Goal: Obtain resource: Acquire a specific non-purchased item like information or template

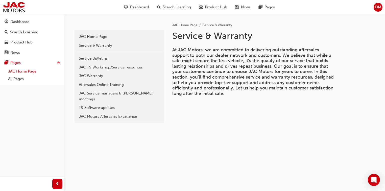
click at [39, 70] on link "JAC Home Page" at bounding box center [34, 71] width 56 height 8
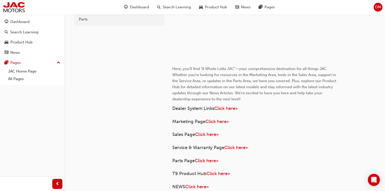
scroll to position [182, 0]
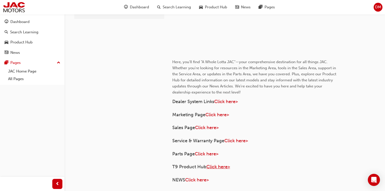
click at [216, 168] on span "Click here>" at bounding box center [218, 167] width 24 height 6
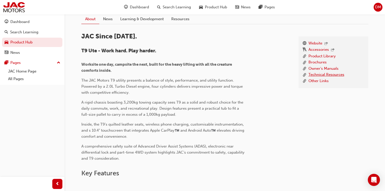
scroll to position [141, 0]
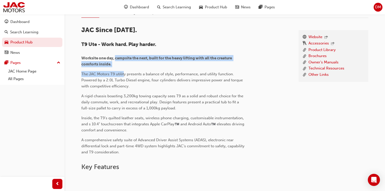
drag, startPoint x: 115, startPoint y: 60, endPoint x: 131, endPoint y: 120, distance: 62.8
click at [127, 81] on div "JAC Since 1964. T9 Ute - Work hard. Play harder. Worksite one day, campsite the…" at bounding box center [163, 90] width 164 height 129
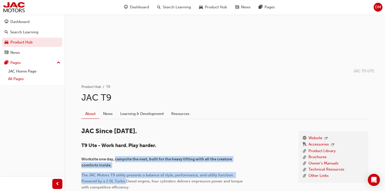
scroll to position [39, 0]
click at [40, 24] on div "Dashboard" at bounding box center [32, 22] width 55 height 6
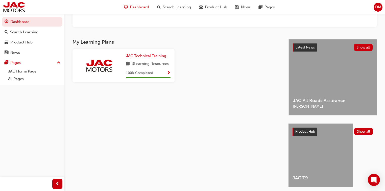
scroll to position [81, 0]
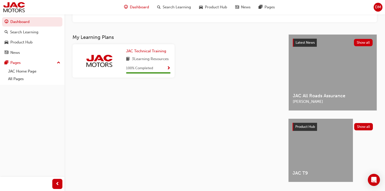
click at [339, 95] on span "JAC All Roads Assurance" at bounding box center [333, 96] width 80 height 6
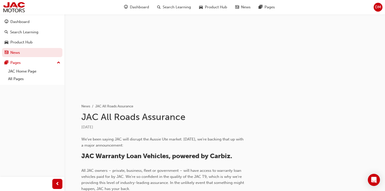
scroll to position [121, 0]
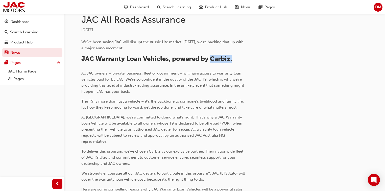
drag, startPoint x: 213, startPoint y: 59, endPoint x: 242, endPoint y: 62, distance: 29.2
click at [242, 62] on h2 "JAC Warranty Loan Vehicles, powered by Carbiz." at bounding box center [163, 59] width 164 height 8
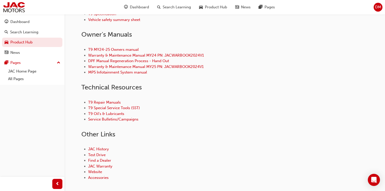
scroll to position [164, 0]
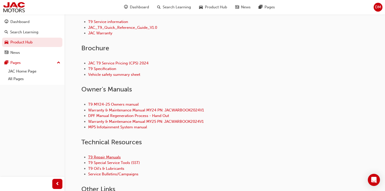
click at [112, 157] on link "T9 Repair Manuals" at bounding box center [104, 157] width 33 height 5
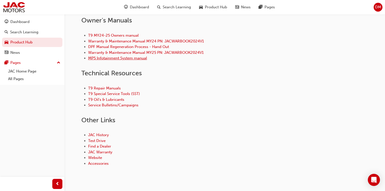
scroll to position [243, 0]
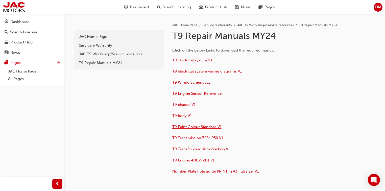
click at [215, 126] on span "T9 Paint Colour Standard V1" at bounding box center [196, 127] width 49 height 5
click at [216, 138] on span "T9 Transmission ZF8HP50 V1" at bounding box center [197, 138] width 51 height 5
click at [203, 149] on span "T9 Transfer case Introduction V1" at bounding box center [201, 149] width 58 height 5
click at [184, 117] on span "T9 body V1" at bounding box center [181, 115] width 19 height 5
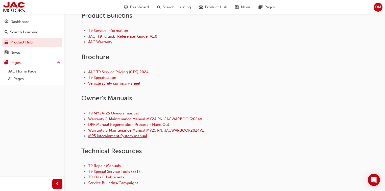
scroll to position [162, 0]
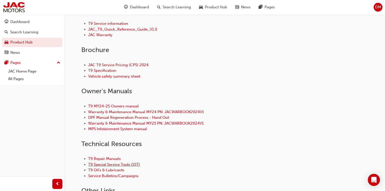
click at [125, 166] on link "T9 Special Service Tools (SST)" at bounding box center [114, 164] width 52 height 5
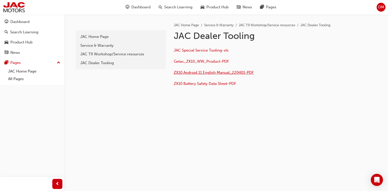
click at [196, 74] on span "ZX10 Android 11 English Manual_220401-PDF" at bounding box center [214, 72] width 80 height 5
click at [227, 85] on span "ZX10 Battery Safety Data Sheet-PDF" at bounding box center [205, 83] width 62 height 5
click at [115, 66] on link "JAC Dealer Tooling" at bounding box center [121, 63] width 86 height 9
click at [145, 57] on link "JAC T9 Workshop/Service resources" at bounding box center [121, 54] width 86 height 9
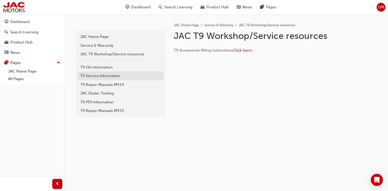
click at [133, 77] on div "T9 Service Information" at bounding box center [120, 76] width 81 height 6
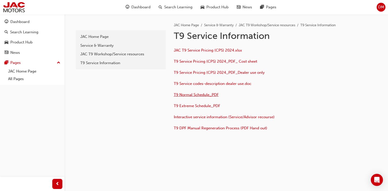
click at [207, 94] on span "T9 Normal Schedule_PDF" at bounding box center [196, 94] width 45 height 5
click at [218, 116] on span "Interactive service information (Service/Advisor recourse)" at bounding box center [224, 117] width 101 height 5
click at [131, 55] on div "JAC T9 Workshop/Service resources" at bounding box center [120, 54] width 81 height 6
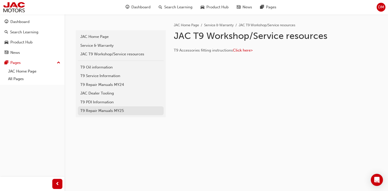
click at [123, 107] on link "T9 Repair Manuals MY25" at bounding box center [121, 110] width 86 height 9
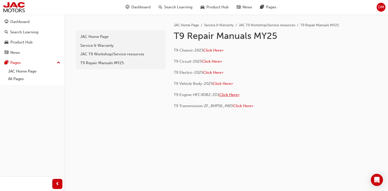
click at [230, 94] on span "Click Here>" at bounding box center [229, 94] width 20 height 5
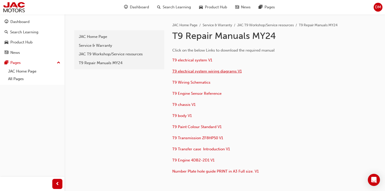
click at [207, 71] on span "T9 electrical system wiring diagrams V1" at bounding box center [206, 71] width 69 height 5
click at [177, 114] on span "T9 body V1" at bounding box center [181, 115] width 19 height 5
